Goal: Register for event/course

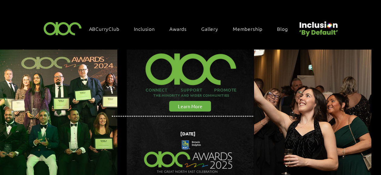
click at [307, 76] on img "main content" at bounding box center [307, 125] width 127 height 176
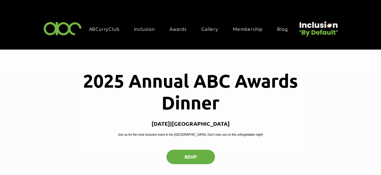
scroll to position [91, 0]
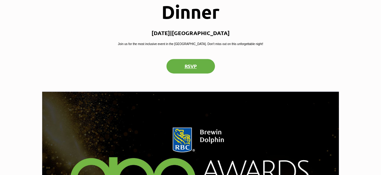
click at [184, 74] on button "RSVP" at bounding box center [190, 66] width 48 height 15
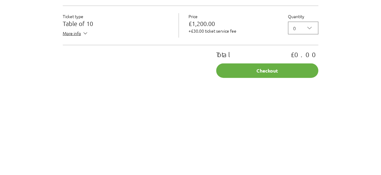
scroll to position [615, 0]
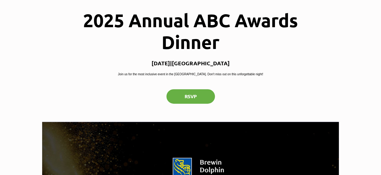
click at [193, 104] on button "RSVP" at bounding box center [190, 96] width 48 height 15
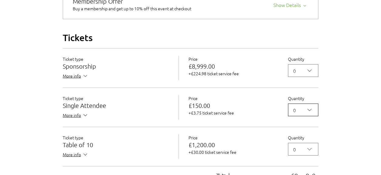
click at [313, 114] on icon "2025 Annual ABC Awards Dinner" at bounding box center [309, 109] width 7 height 7
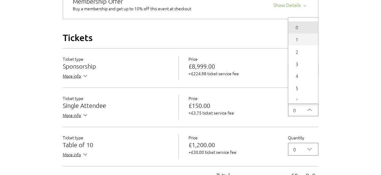
click at [303, 43] on span "1" at bounding box center [303, 39] width 22 height 7
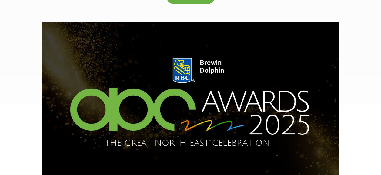
scroll to position [39, 0]
